Goal: Information Seeking & Learning: Learn about a topic

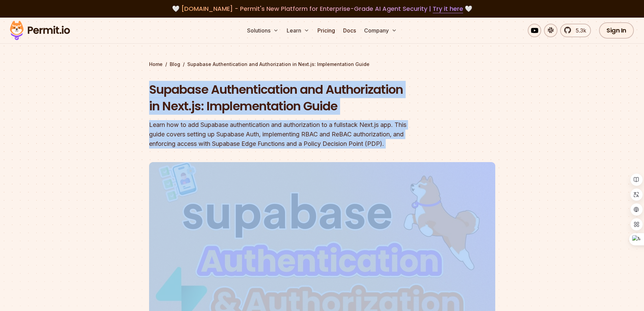
drag, startPoint x: 147, startPoint y: 85, endPoint x: 450, endPoint y: 160, distance: 311.6
click at [450, 160] on section "Home / Blog / Supabase Authentication and Authorization in Next.js: Implementat…" at bounding box center [322, 213] width 644 height 391
click at [272, 132] on div "Learn how to add Supabase authentication and authorization to a fullstack Next.…" at bounding box center [279, 134] width 260 height 28
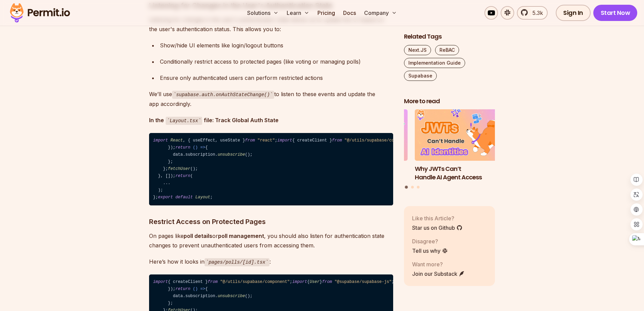
scroll to position [3008, 0]
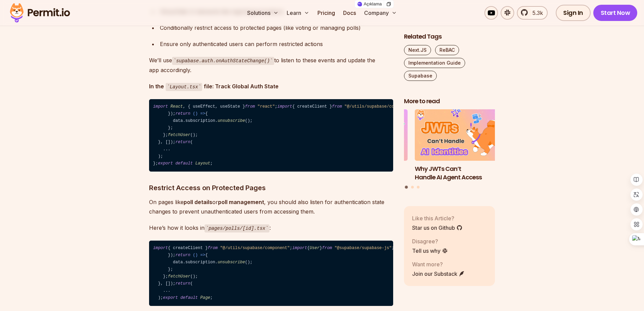
drag, startPoint x: 202, startPoint y: 184, endPoint x: 180, endPoint y: 184, distance: 22.0
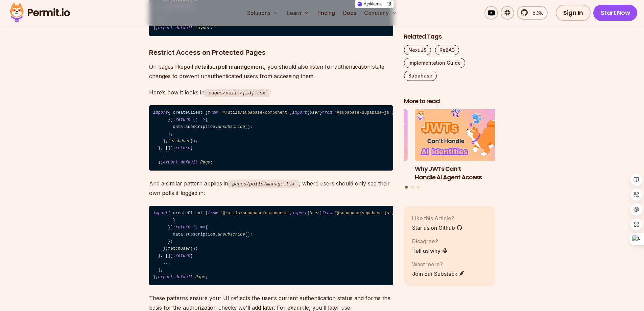
scroll to position [3245, 0]
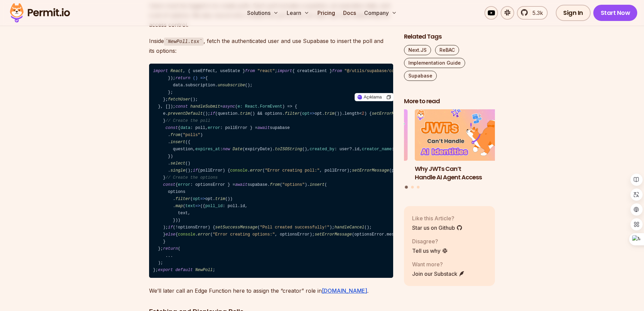
scroll to position [3684, 0]
